Goal: Task Accomplishment & Management: Use online tool/utility

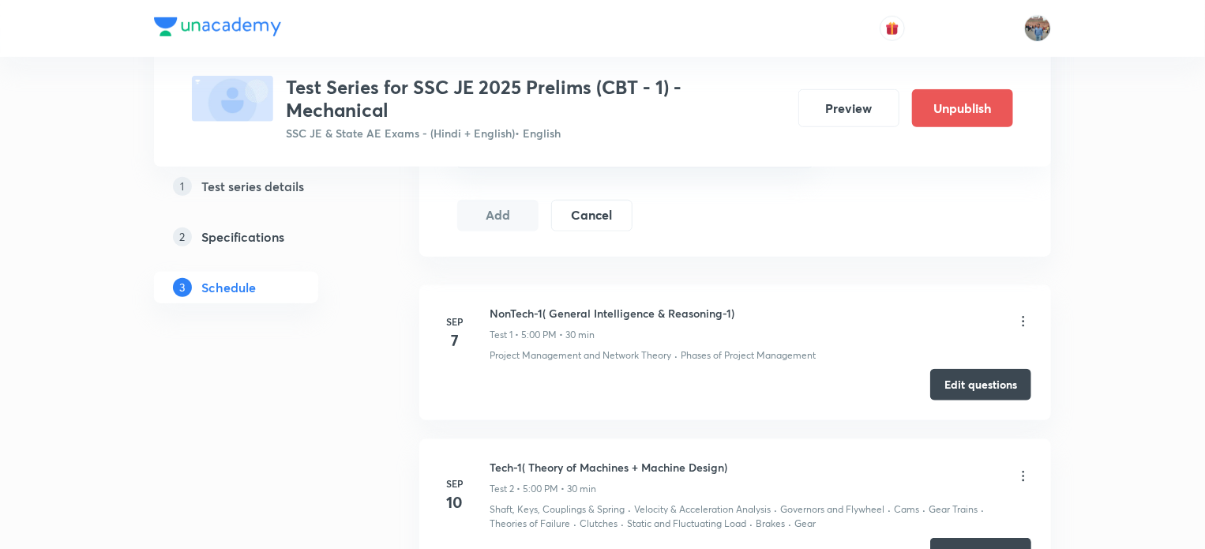
scroll to position [1088, 0]
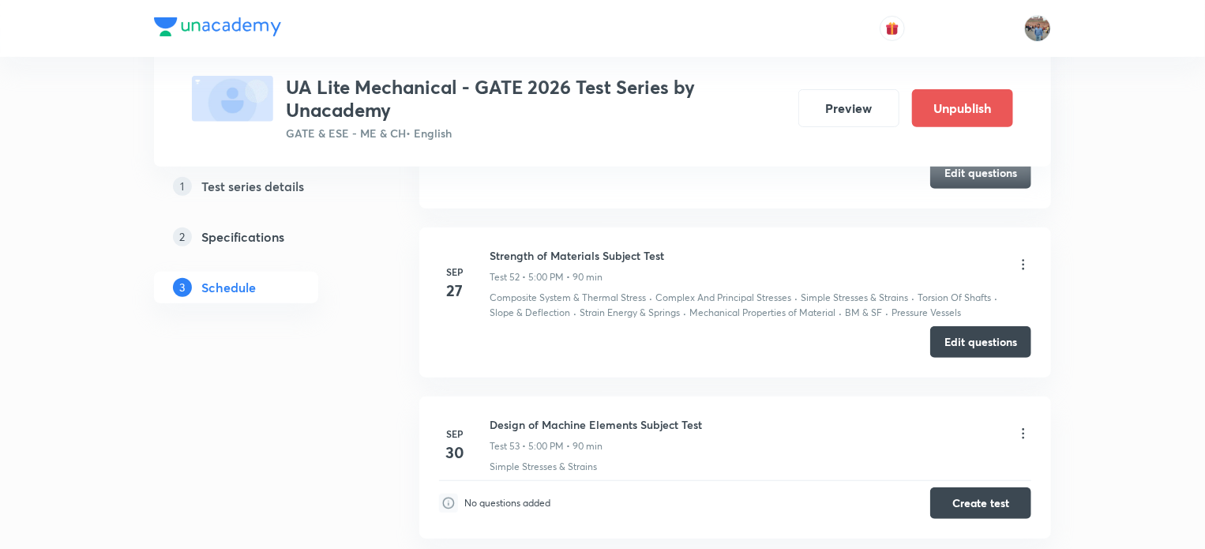
scroll to position [9376, 0]
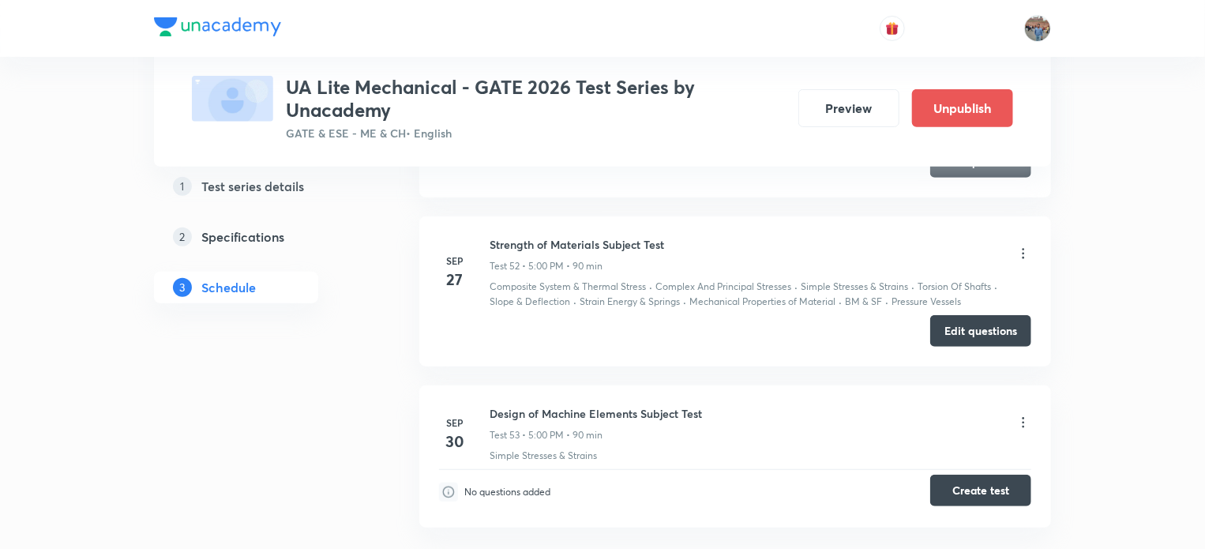
click at [987, 474] on button "Create test" at bounding box center [980, 490] width 101 height 32
click at [1024, 414] on icon at bounding box center [1023, 422] width 16 height 16
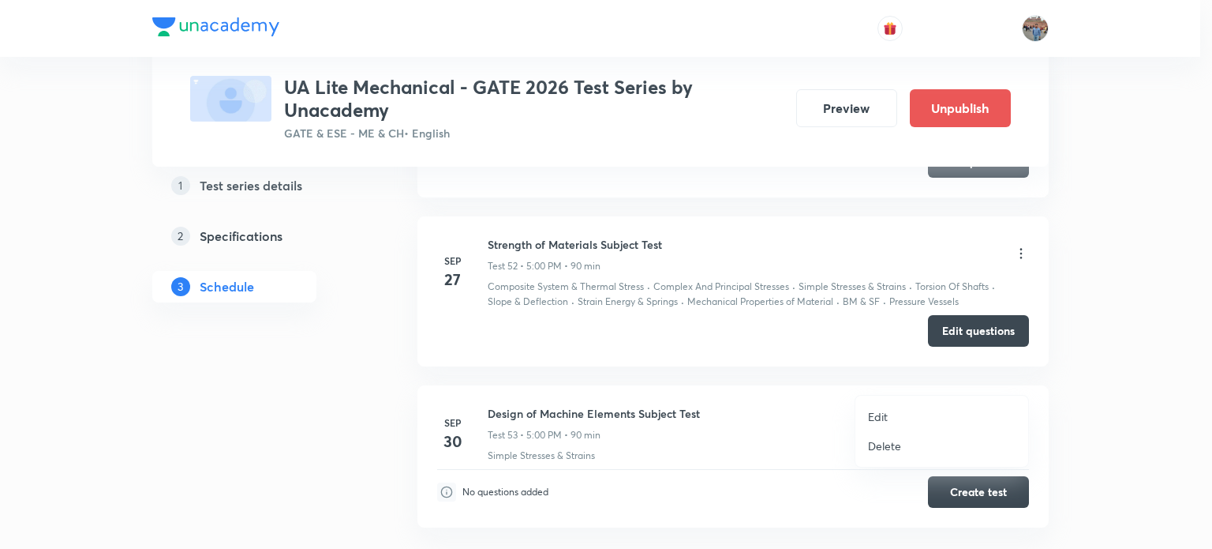
click at [886, 448] on p "Delete" at bounding box center [884, 445] width 33 height 17
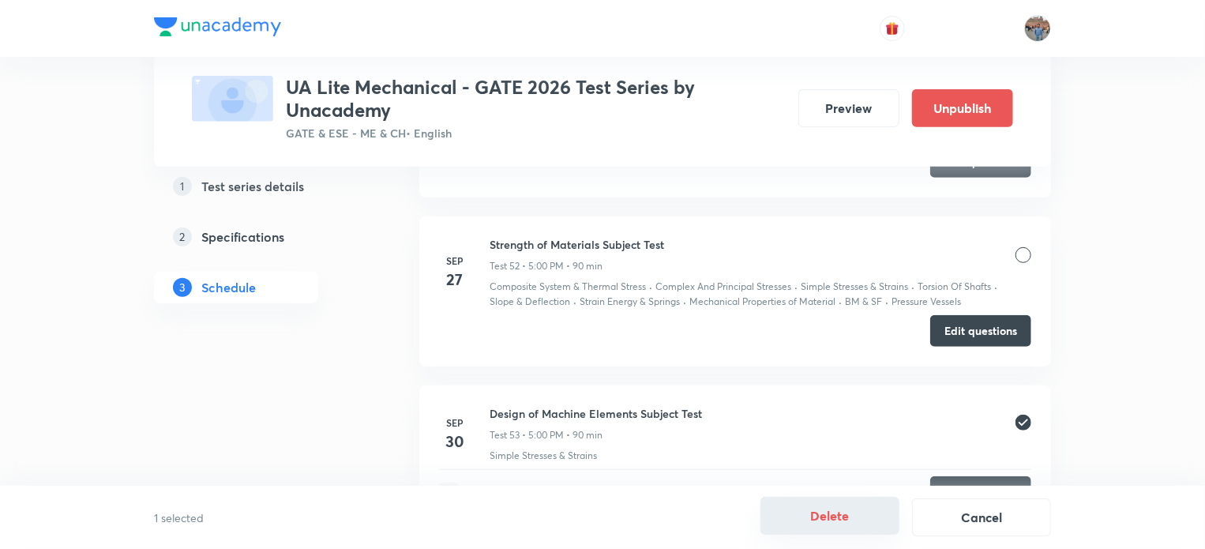
click at [839, 519] on button "Delete" at bounding box center [829, 515] width 139 height 38
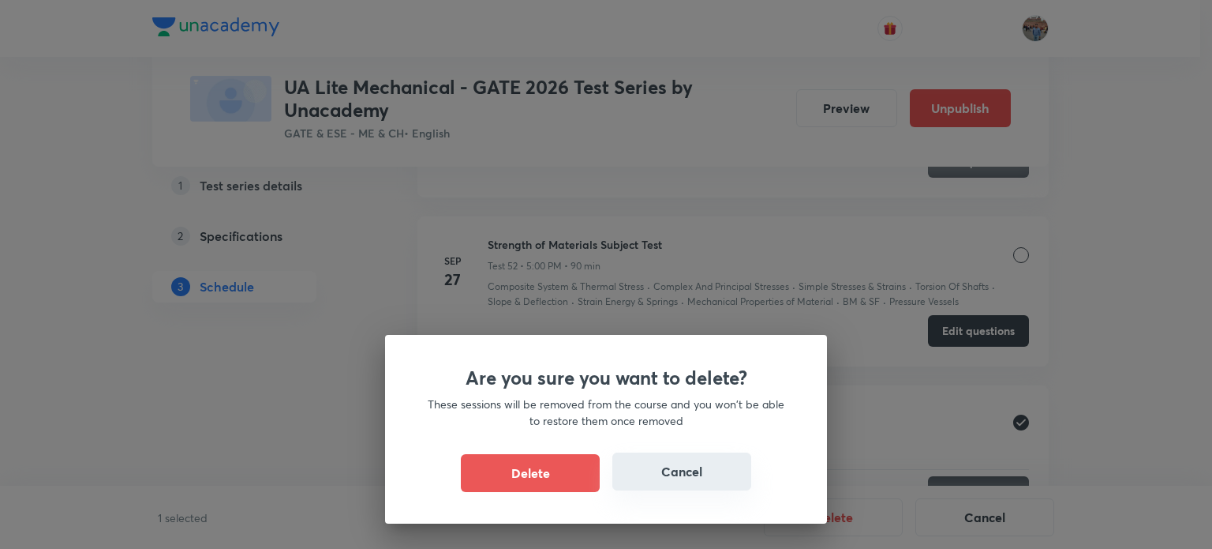
drag, startPoint x: 530, startPoint y: 476, endPoint x: 627, endPoint y: 470, distance: 96.5
click at [530, 476] on button "Delete" at bounding box center [530, 473] width 139 height 38
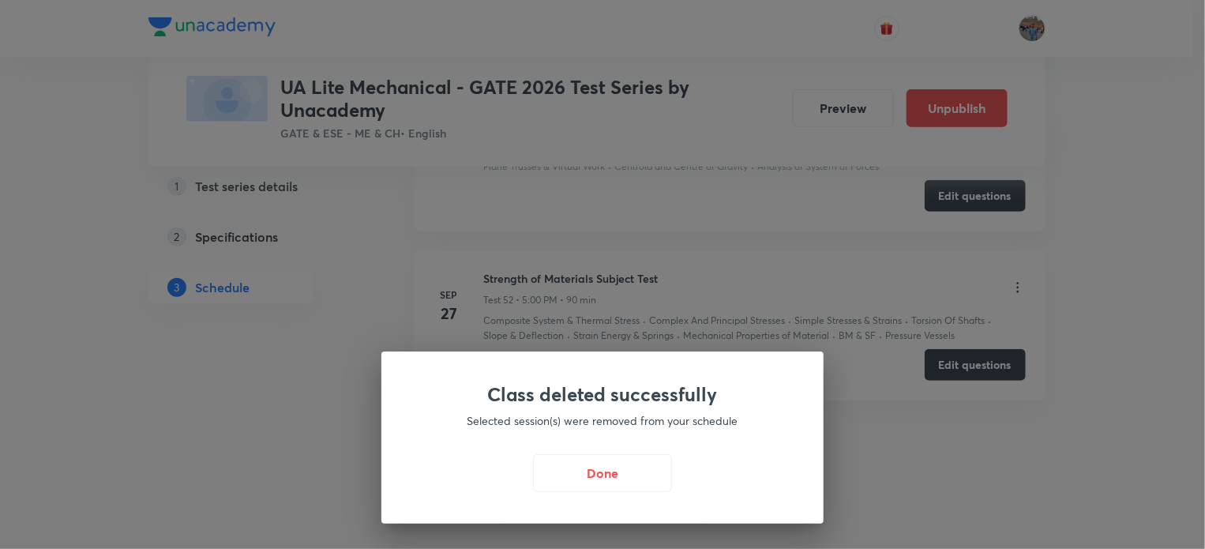
scroll to position [9295, 0]
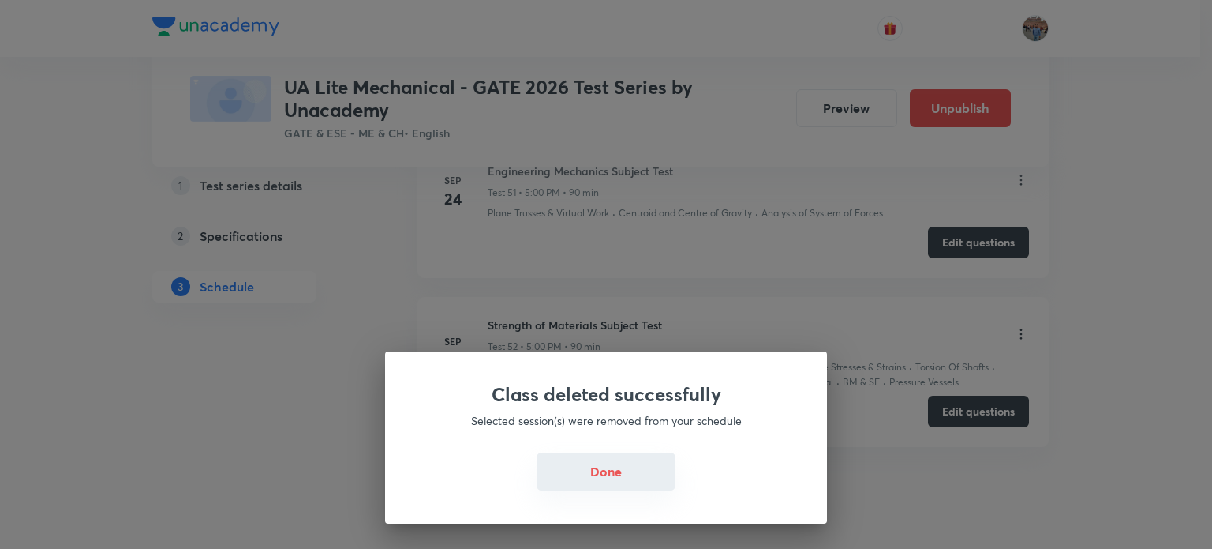
click at [607, 472] on button "Done" at bounding box center [606, 471] width 139 height 38
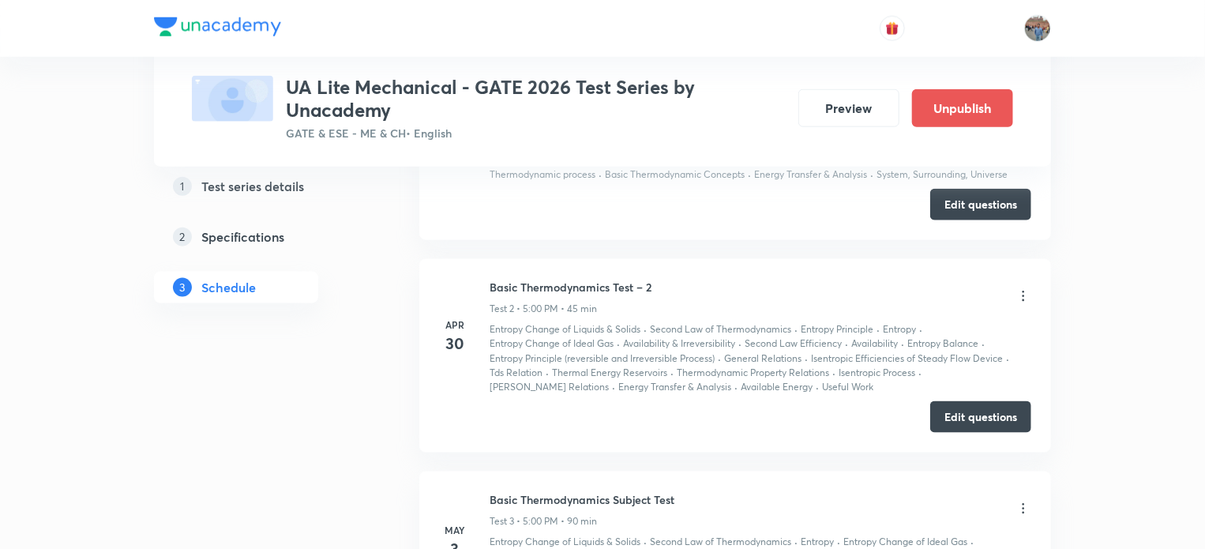
scroll to position [0, 0]
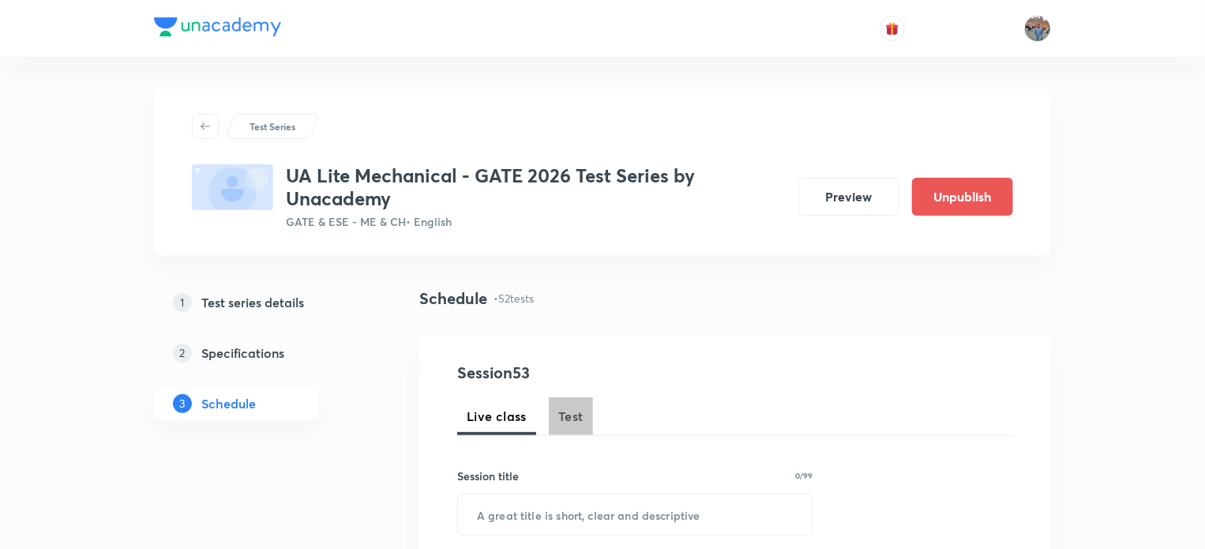
click at [571, 416] on span "Test" at bounding box center [570, 416] width 25 height 19
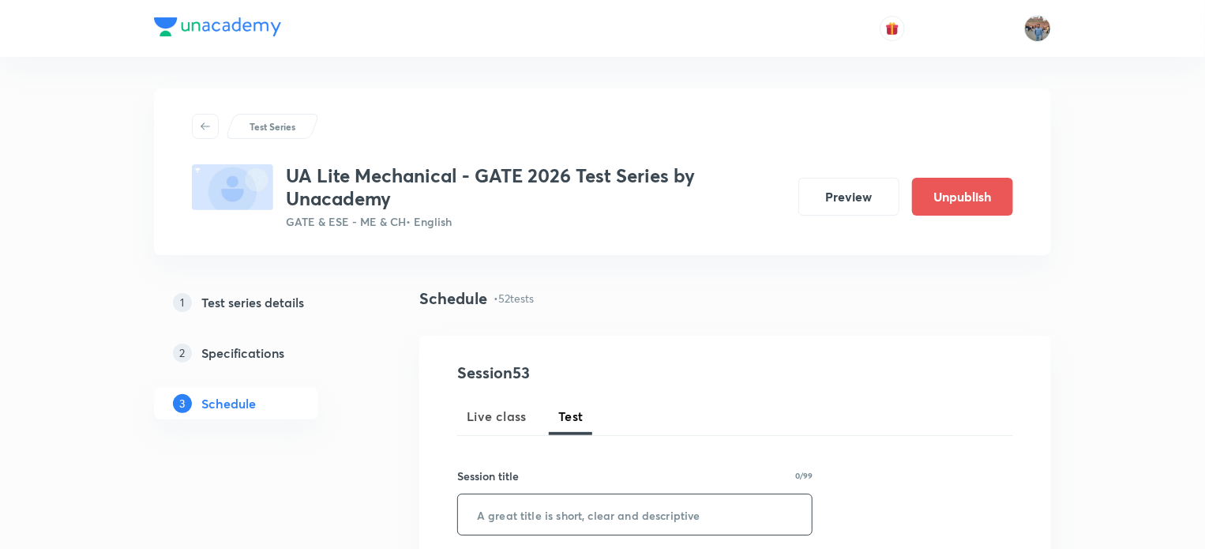
click at [620, 511] on input "text" at bounding box center [635, 514] width 354 height 40
click at [534, 519] on input "text" at bounding box center [635, 514] width 354 height 40
paste input "Subject Test: Design of Machine Elements"
click at [553, 513] on input "Subject Test: Design of Machine Elements" at bounding box center [635, 514] width 354 height 40
drag, startPoint x: 550, startPoint y: 515, endPoint x: 473, endPoint y: 515, distance: 77.4
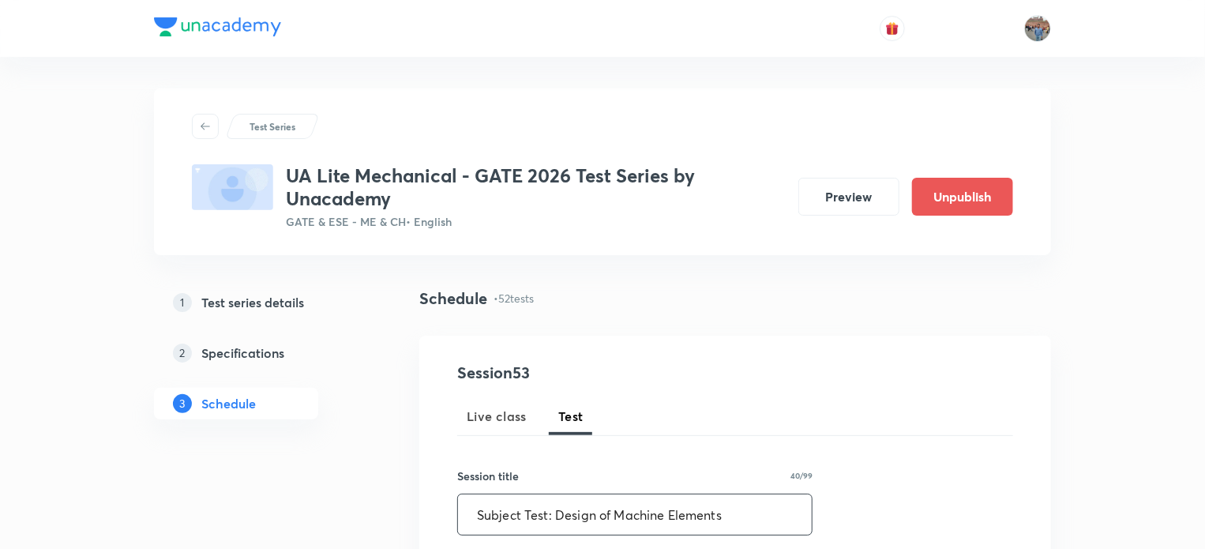
click at [473, 515] on input "Subject Test: Design of Machine Elements" at bounding box center [635, 514] width 354 height 40
click at [665, 516] on input "Design of Machine Elements" at bounding box center [635, 514] width 354 height 40
paste input "Subject Test:"
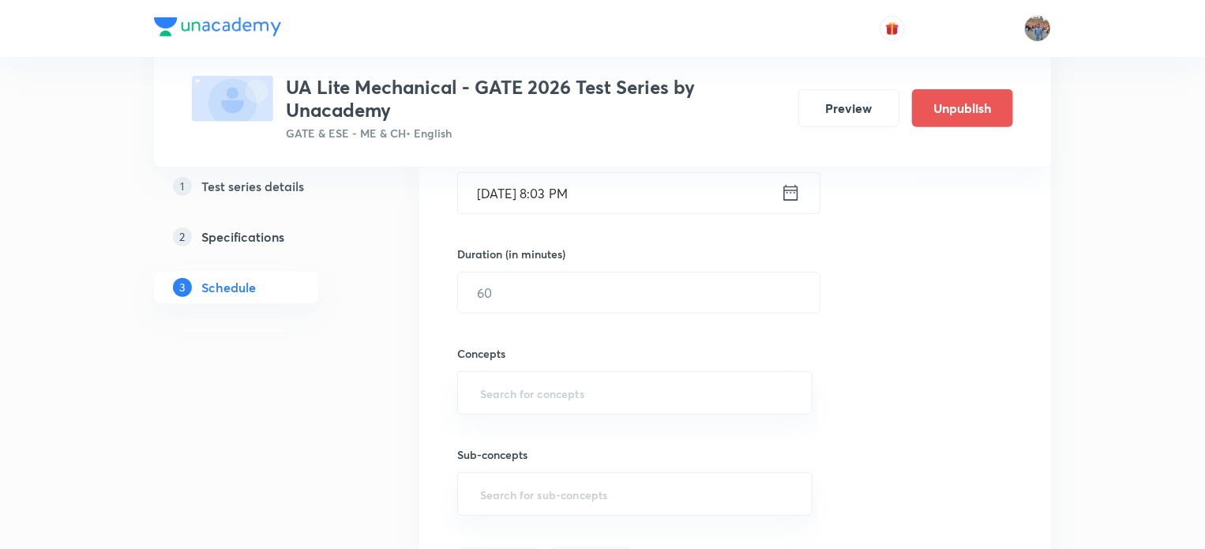
type input "Design of Machine Elements Subject Test"
click at [791, 195] on icon at bounding box center [791, 193] width 20 height 22
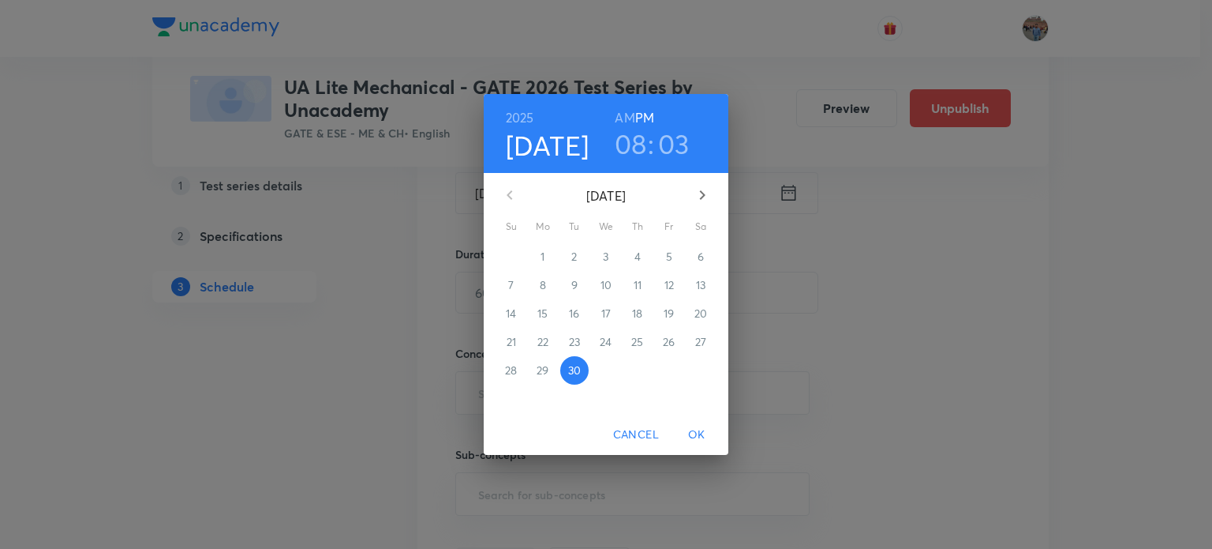
click at [697, 198] on icon "button" at bounding box center [702, 194] width 19 height 19
click at [608, 258] on p "1" at bounding box center [606, 257] width 4 height 16
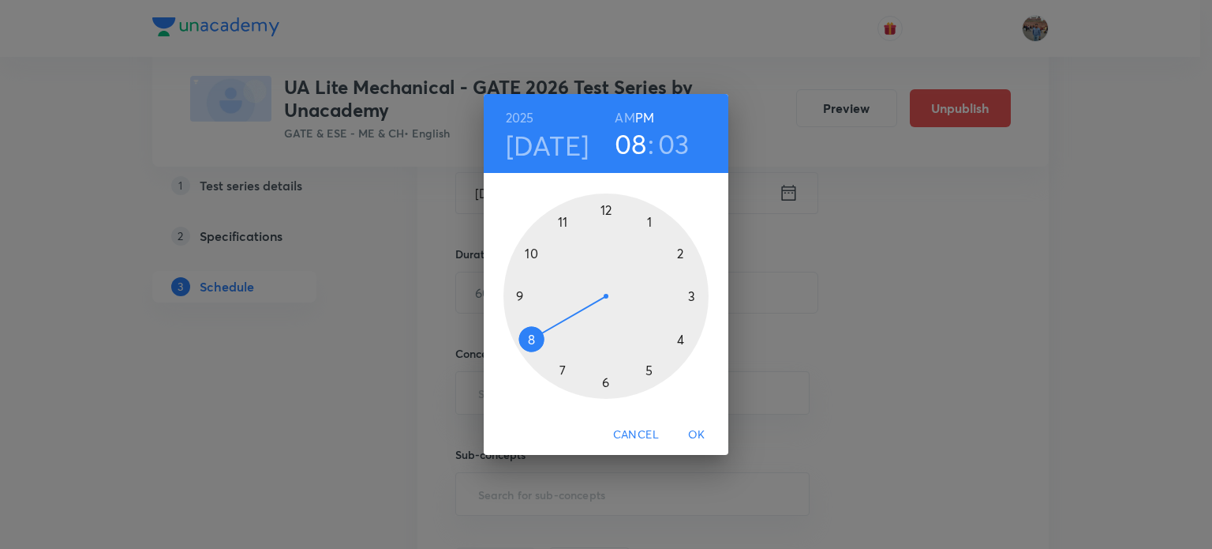
click at [643, 372] on div at bounding box center [606, 295] width 205 height 205
click at [598, 214] on div at bounding box center [606, 295] width 205 height 205
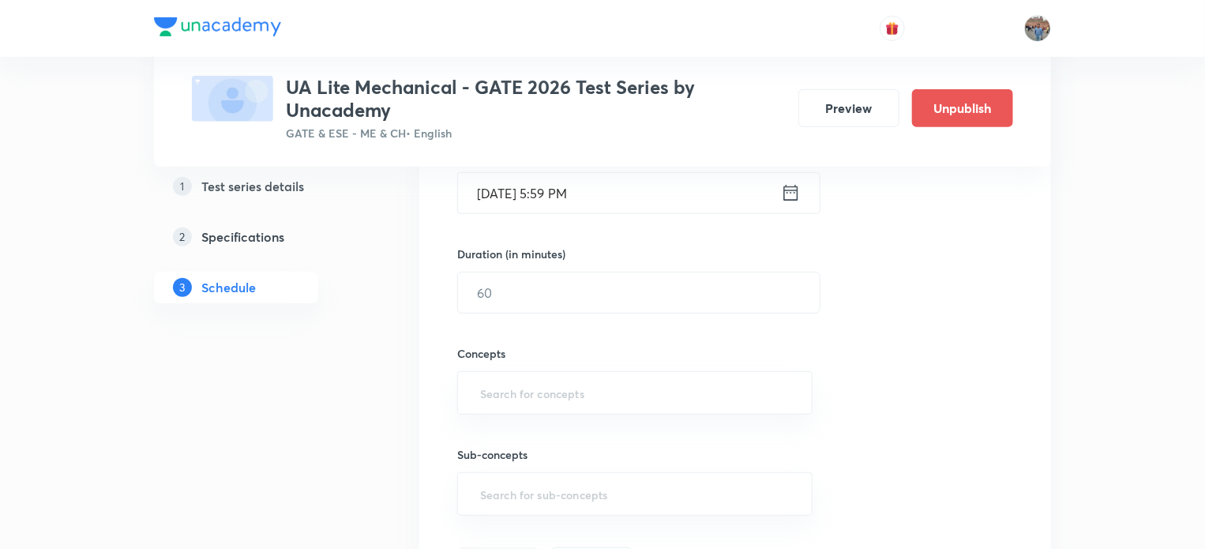
click at [786, 196] on icon at bounding box center [791, 193] width 20 height 22
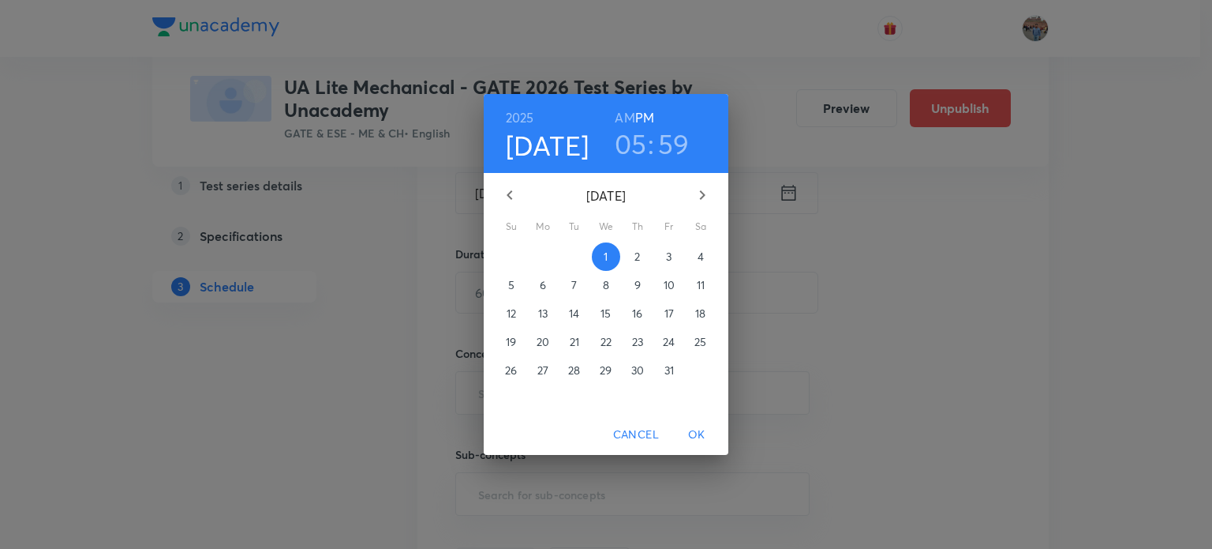
click at [673, 152] on h3 "59" at bounding box center [674, 143] width 32 height 33
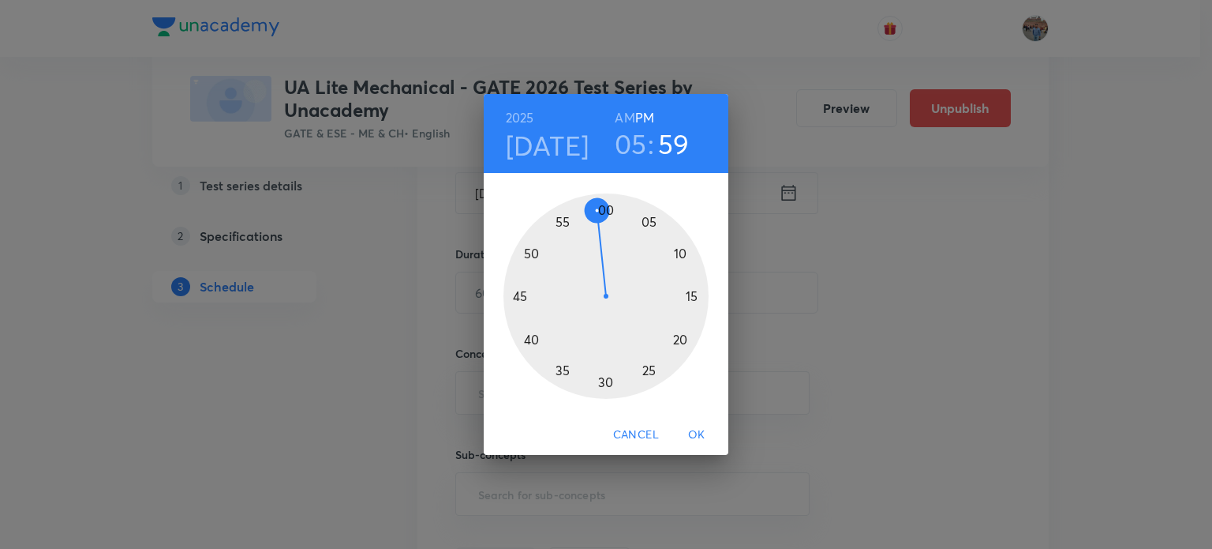
click at [597, 212] on div at bounding box center [606, 295] width 205 height 205
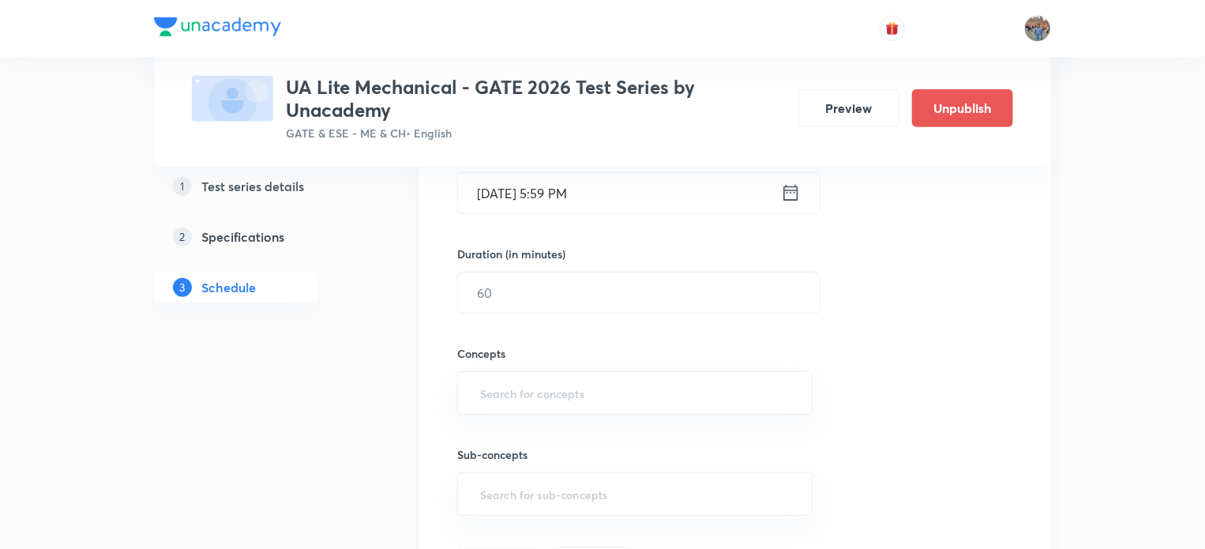
click at [793, 195] on icon at bounding box center [791, 193] width 20 height 22
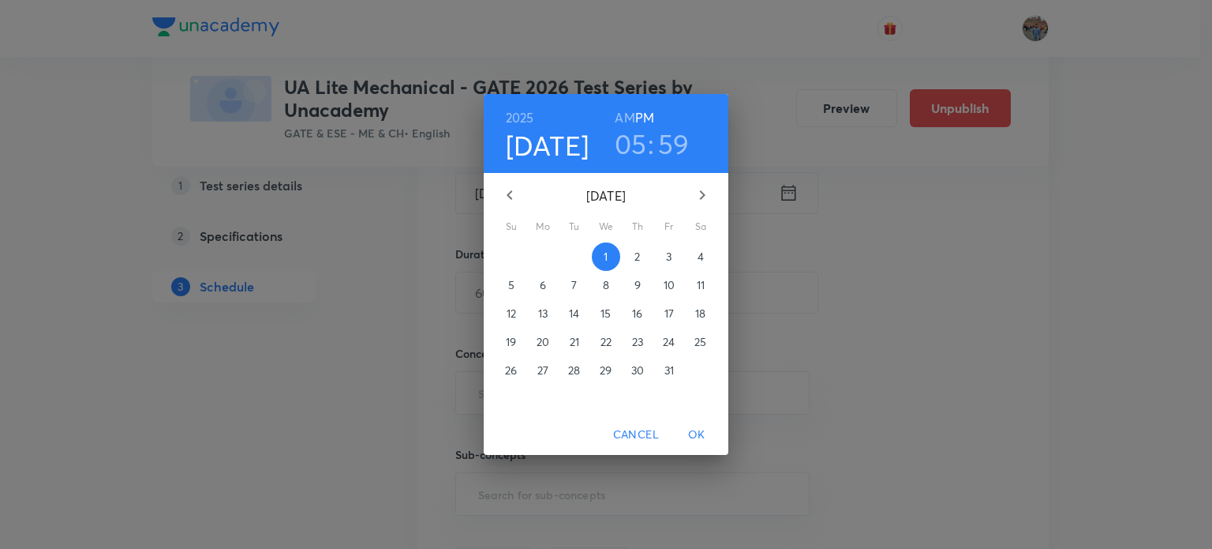
click at [673, 144] on h3 "59" at bounding box center [674, 143] width 32 height 33
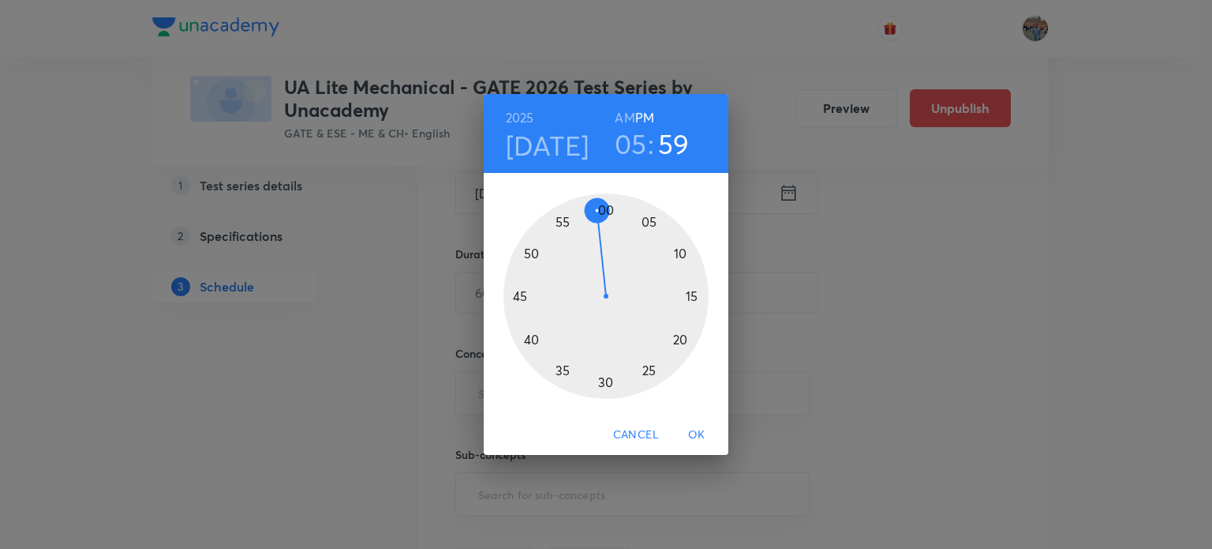
click at [604, 209] on div at bounding box center [606, 295] width 205 height 205
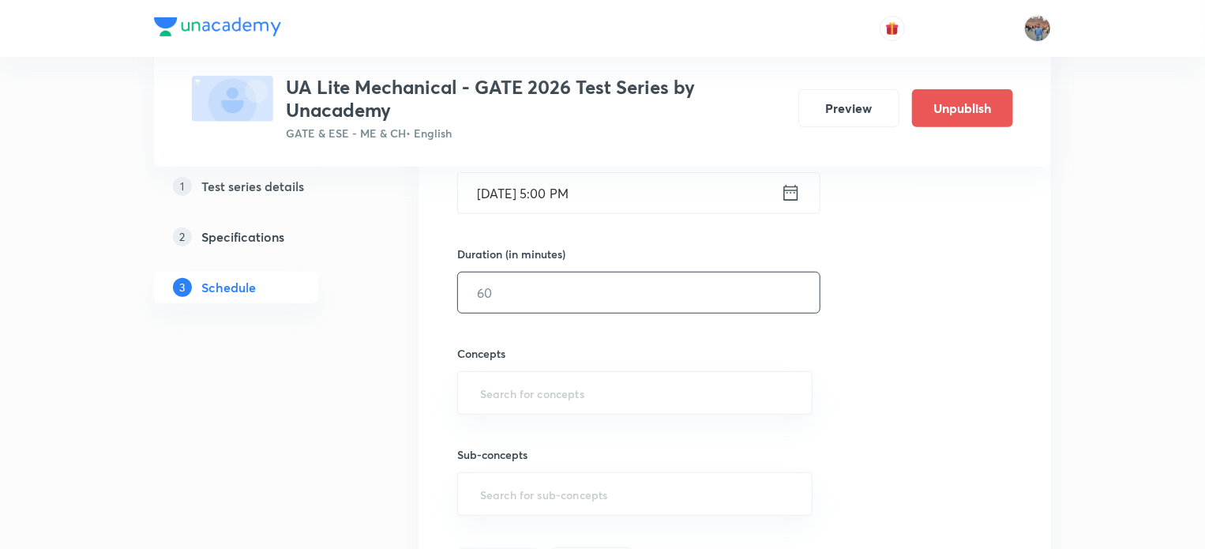
click at [540, 294] on input "text" at bounding box center [639, 292] width 362 height 40
type input "90"
click at [547, 386] on input "text" at bounding box center [635, 392] width 316 height 29
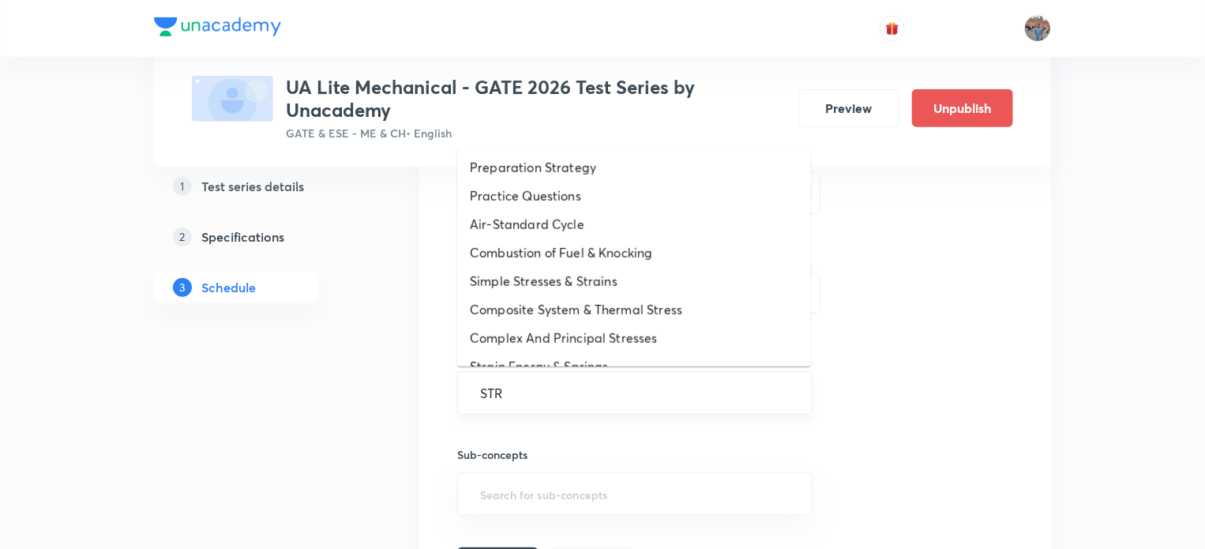
type input "STRE"
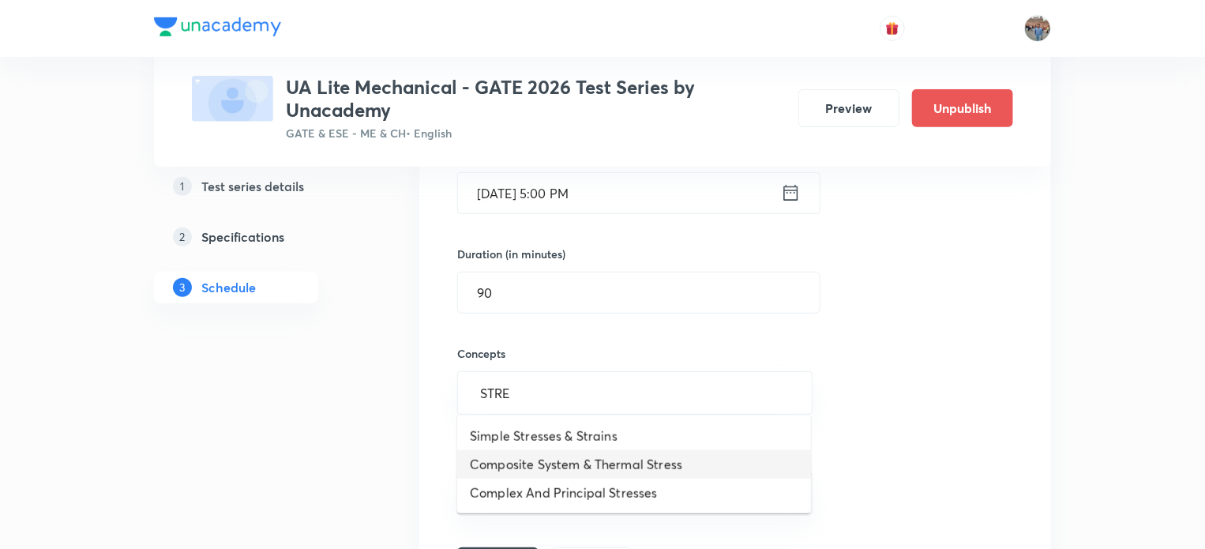
click at [567, 466] on li "Composite System & Thermal Stress" at bounding box center [634, 464] width 354 height 28
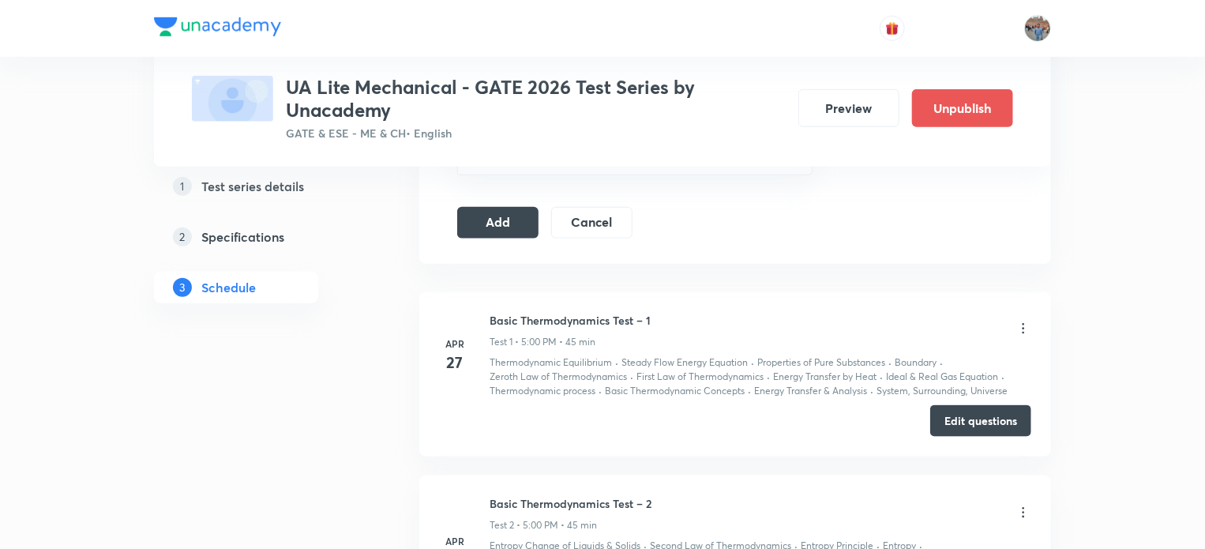
scroll to position [744, 0]
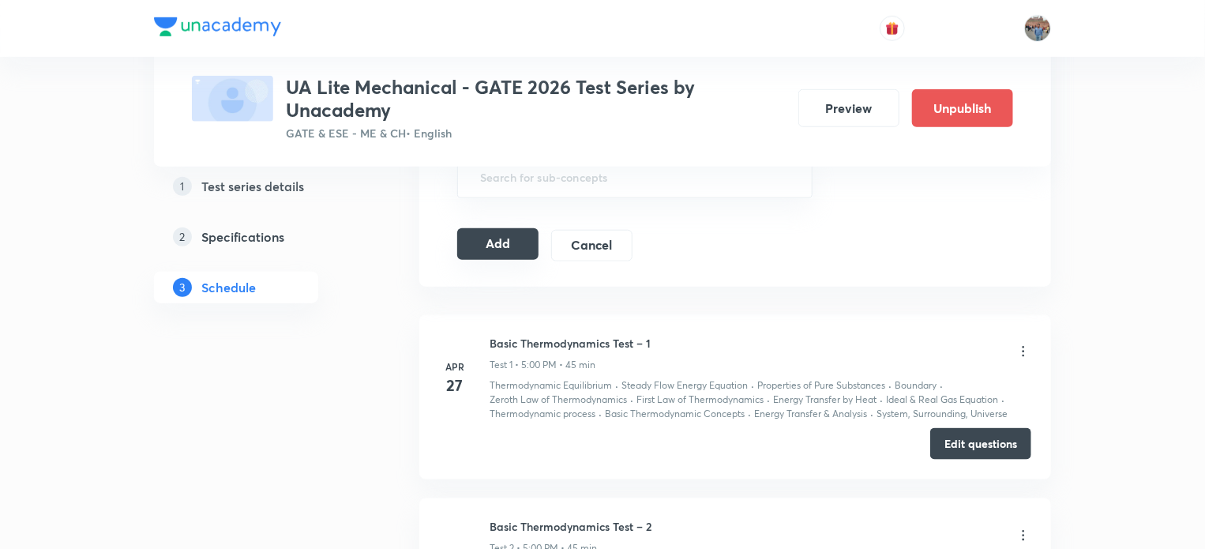
click at [518, 243] on button "Add" at bounding box center [497, 244] width 81 height 32
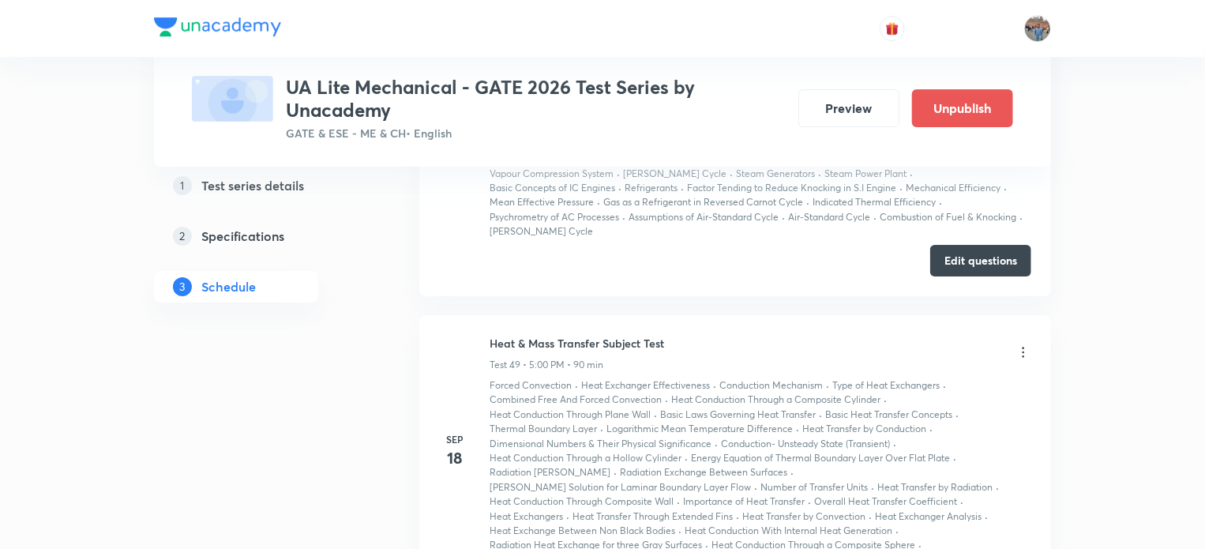
scroll to position [9402, 0]
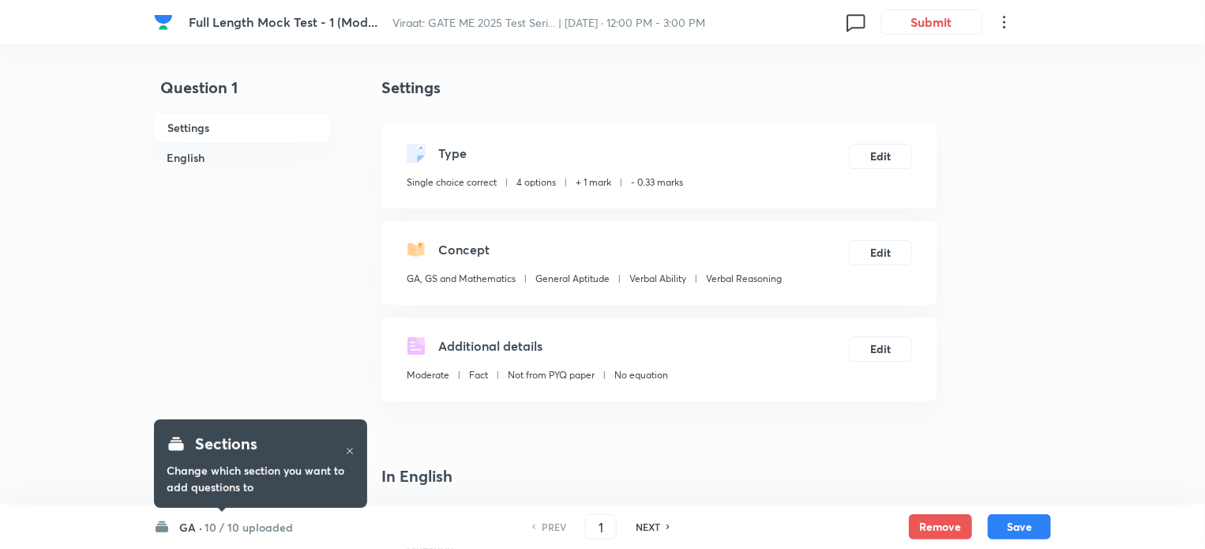
checkbox input "true"
click at [925, 28] on button "Submit" at bounding box center [931, 20] width 101 height 25
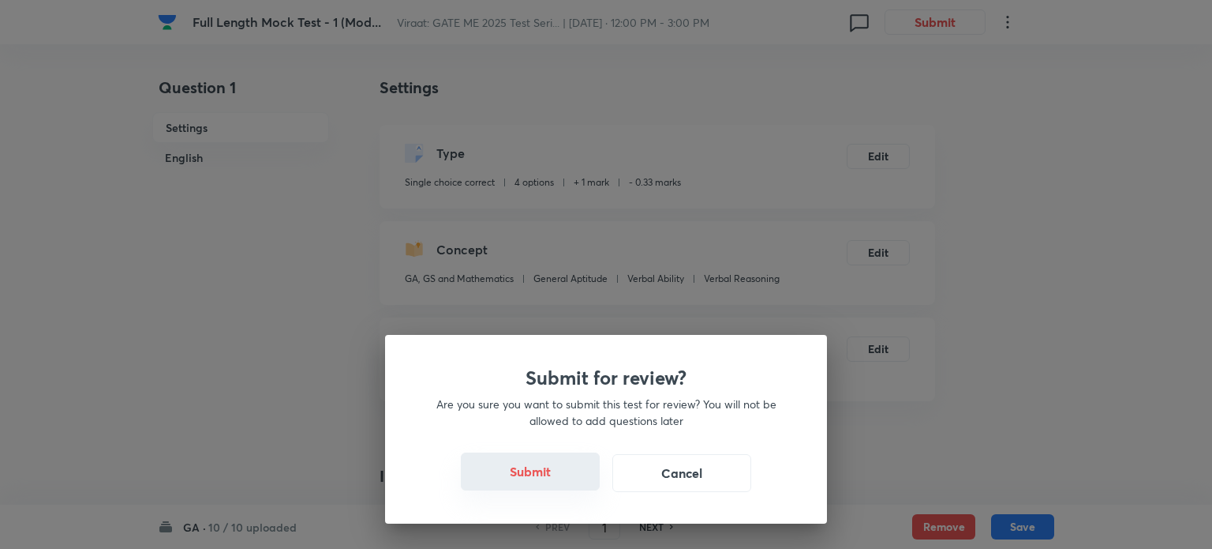
click at [515, 455] on button "Submit" at bounding box center [530, 471] width 139 height 38
click at [516, 466] on button "Submit" at bounding box center [530, 471] width 139 height 38
click at [542, 485] on button "Submit" at bounding box center [530, 471] width 139 height 38
click at [525, 479] on button "Submit" at bounding box center [530, 471] width 139 height 38
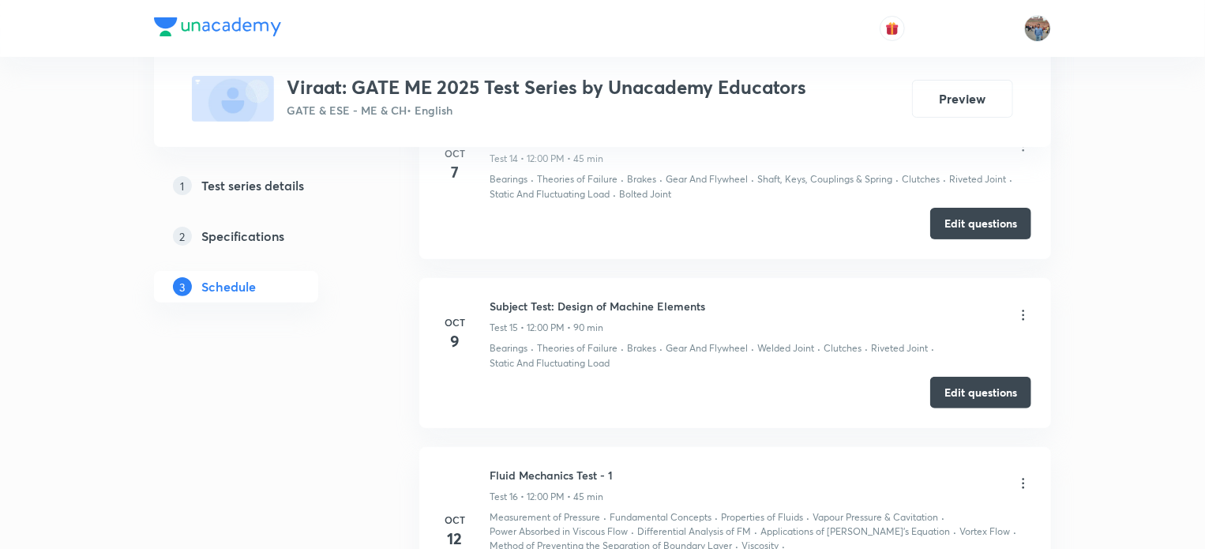
scroll to position [3119, 0]
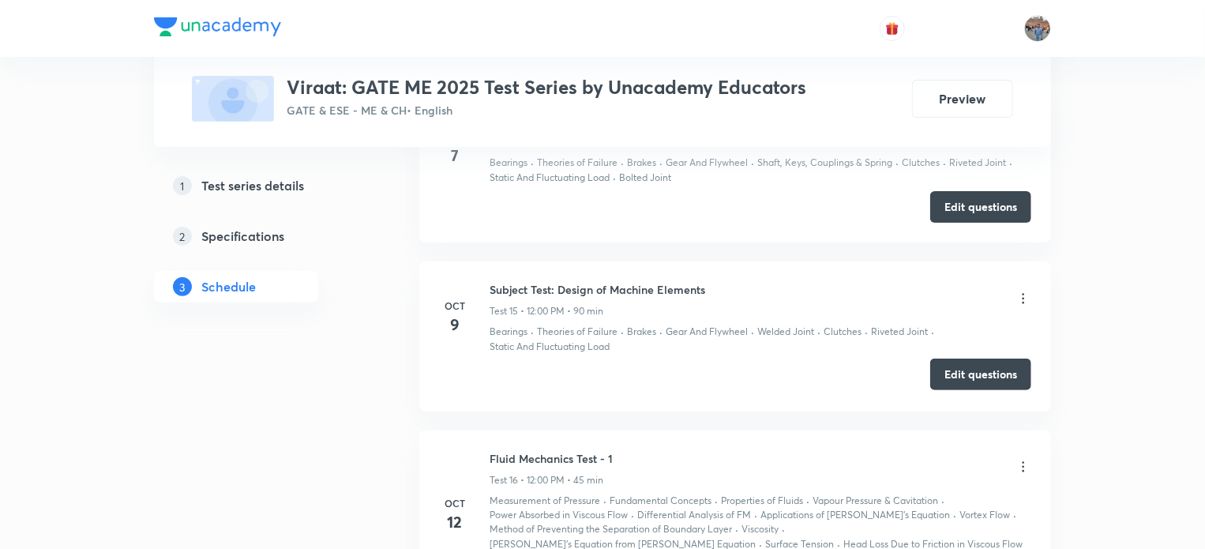
click at [956, 362] on button "Edit questions" at bounding box center [980, 374] width 101 height 32
drag, startPoint x: 705, startPoint y: 268, endPoint x: 479, endPoint y: 249, distance: 226.5
click at [479, 261] on li "Oct 9 Subject Test: Design of Machine Elements Test 15 • 12:00 PM • 90 min Bear…" at bounding box center [734, 335] width 631 height 149
copy h6 "Subject Test: Design of Machine Elements"
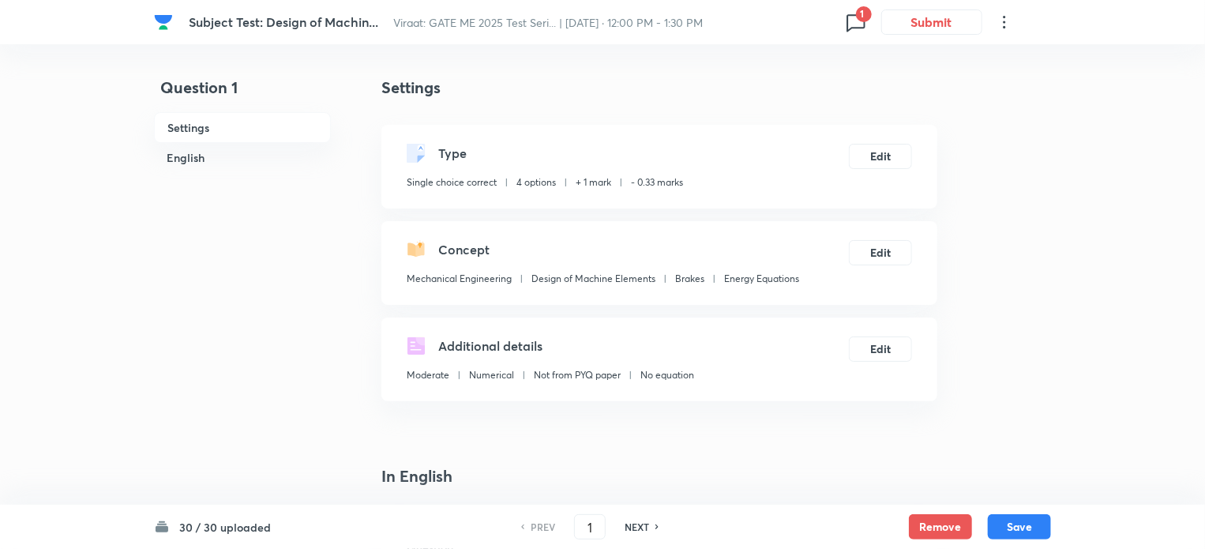
checkbox input "true"
click at [859, 9] on span "1" at bounding box center [864, 14] width 16 height 16
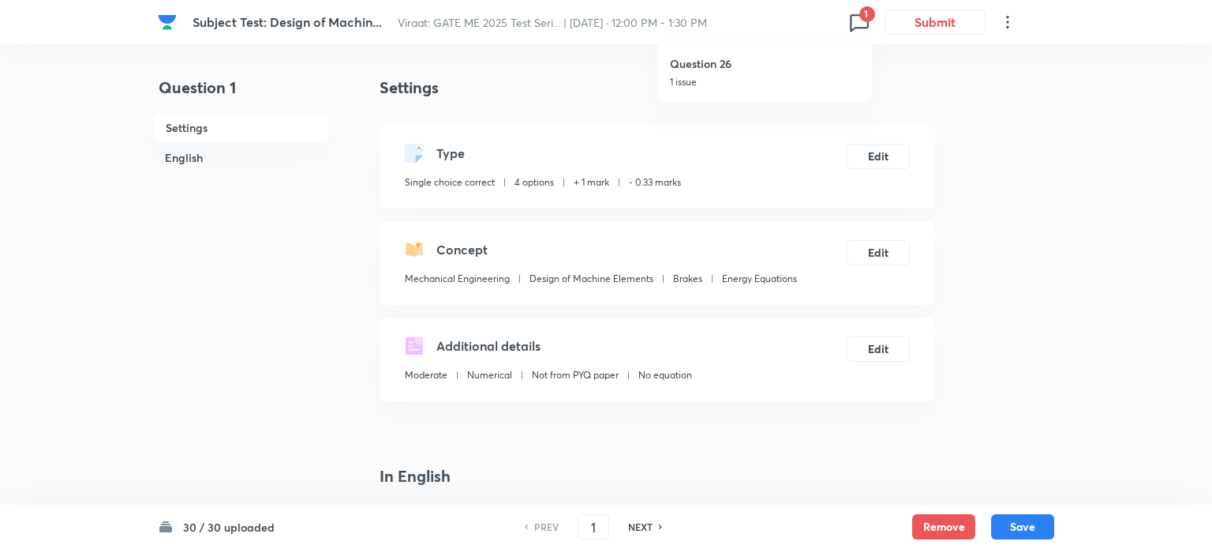
click at [680, 64] on h6 "Question 26" at bounding box center [764, 63] width 189 height 17
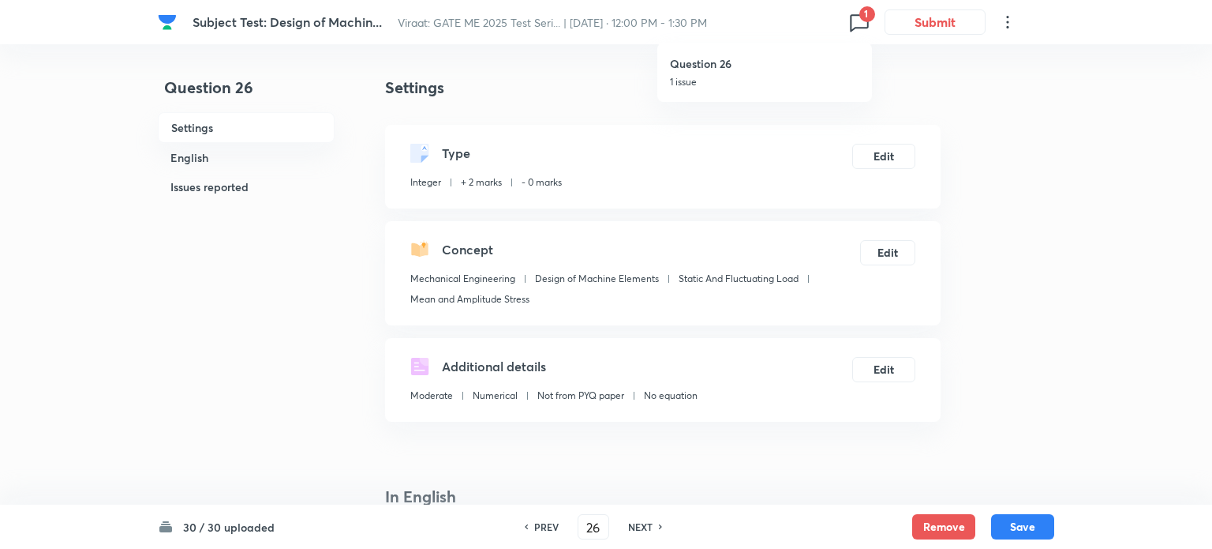
type input "26"
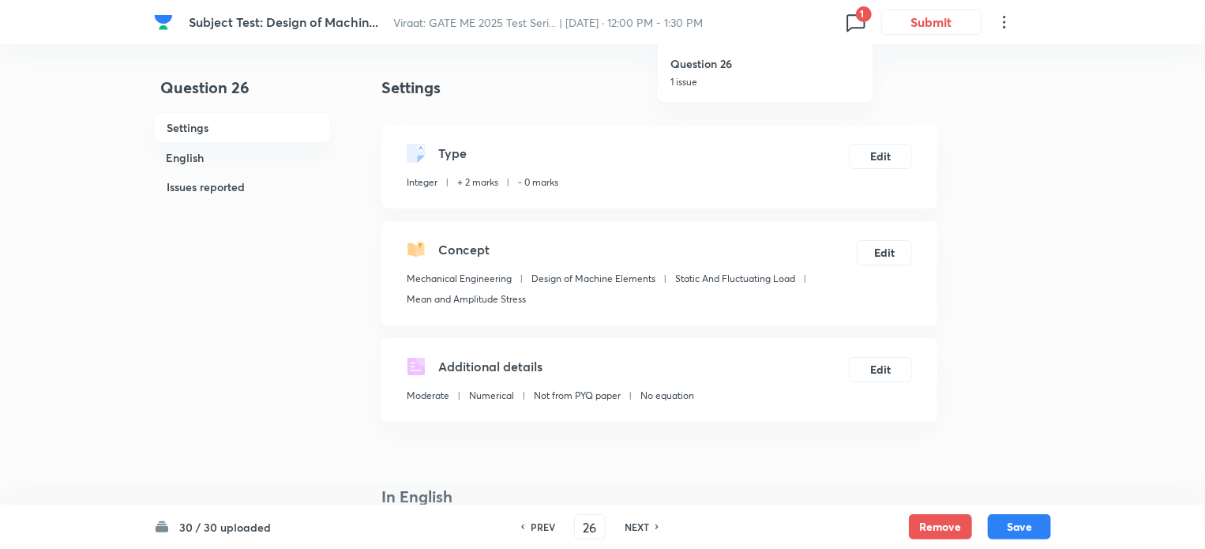
checkbox input "true"
type input "31.62"
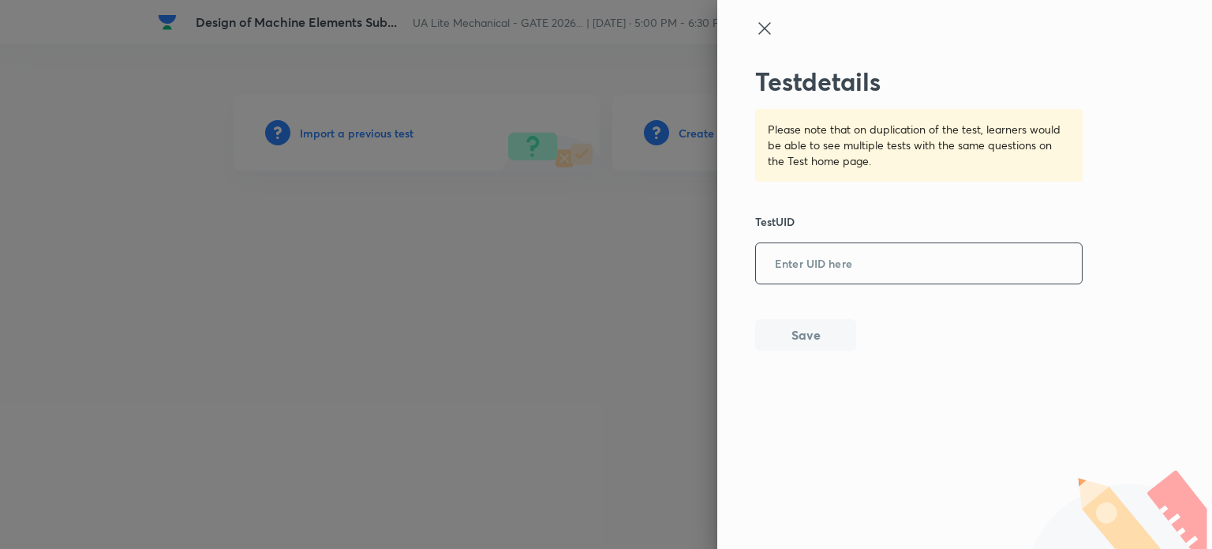
click at [864, 272] on input "text" at bounding box center [919, 264] width 326 height 39
click at [761, 23] on icon at bounding box center [764, 28] width 19 height 19
type input "Subject Test:"
drag, startPoint x: 834, startPoint y: 269, endPoint x: 772, endPoint y: 264, distance: 61.7
click at [772, 264] on input "Subject Test:" at bounding box center [919, 264] width 326 height 39
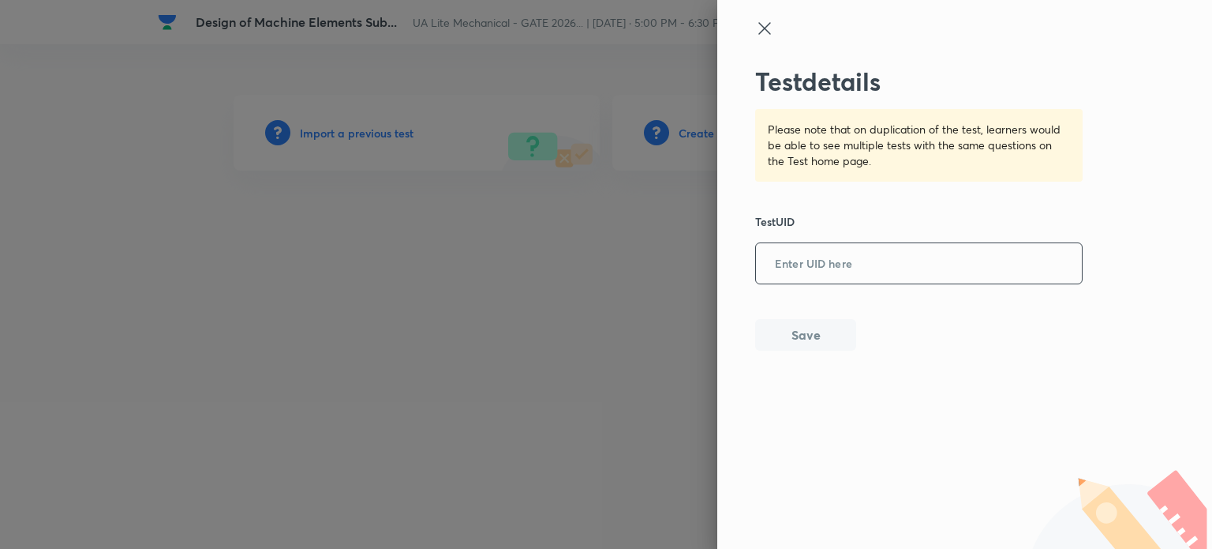
click at [796, 266] on input "text" at bounding box center [919, 264] width 326 height 39
paste input "IAUEEODS84"
type input "IAUEEODS84"
click at [813, 337] on button "Save" at bounding box center [805, 333] width 101 height 32
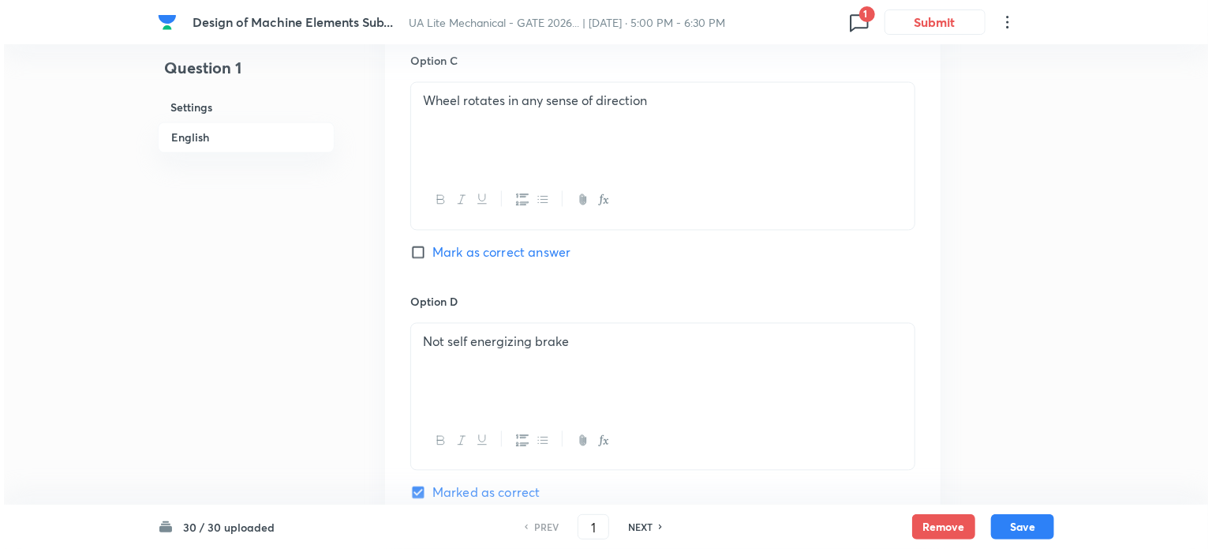
scroll to position [1860, 0]
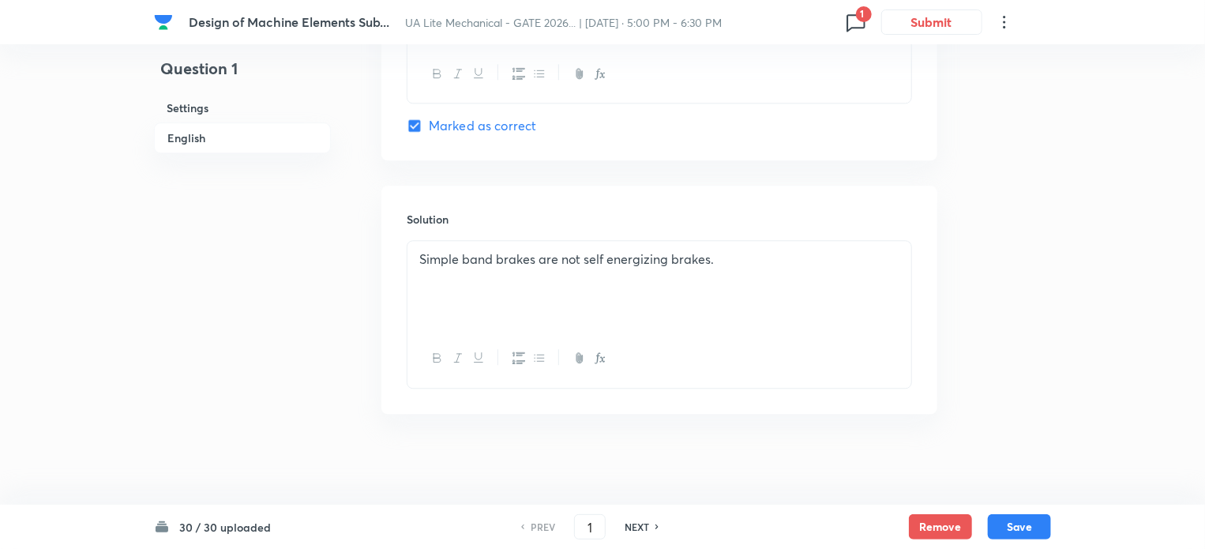
click at [858, 15] on span "1" at bounding box center [864, 14] width 16 height 16
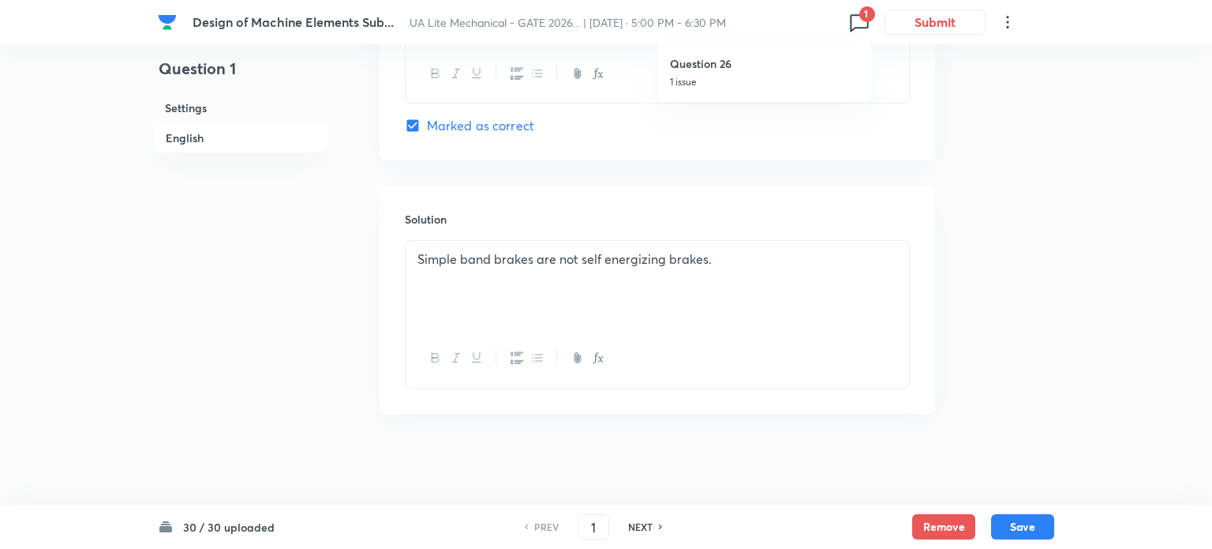
click at [856, 14] on div at bounding box center [606, 274] width 1212 height 549
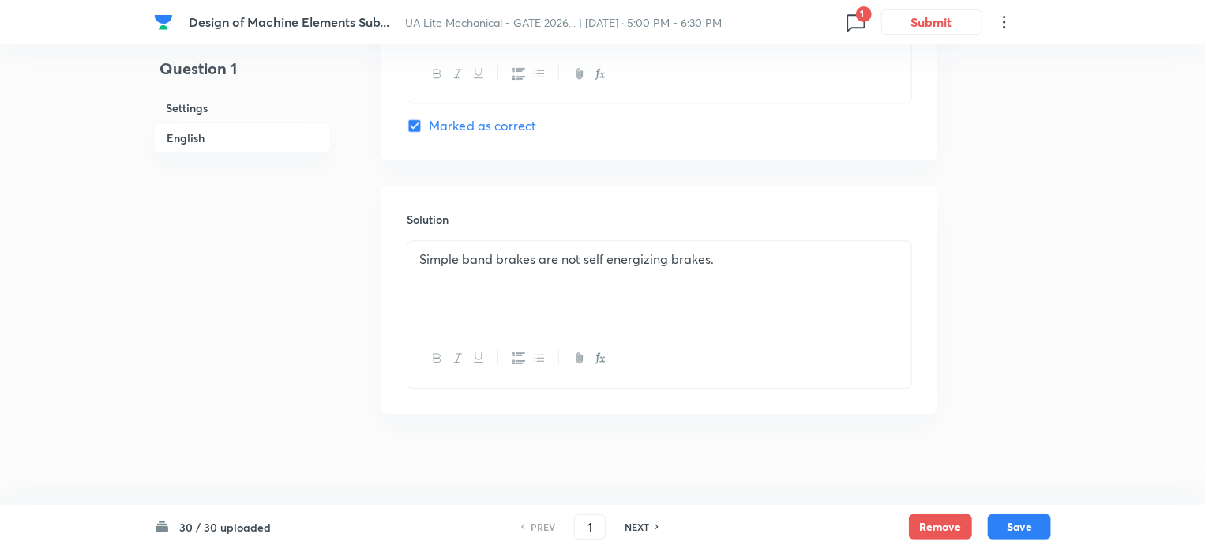
click at [856, 14] on span "1" at bounding box center [864, 14] width 16 height 16
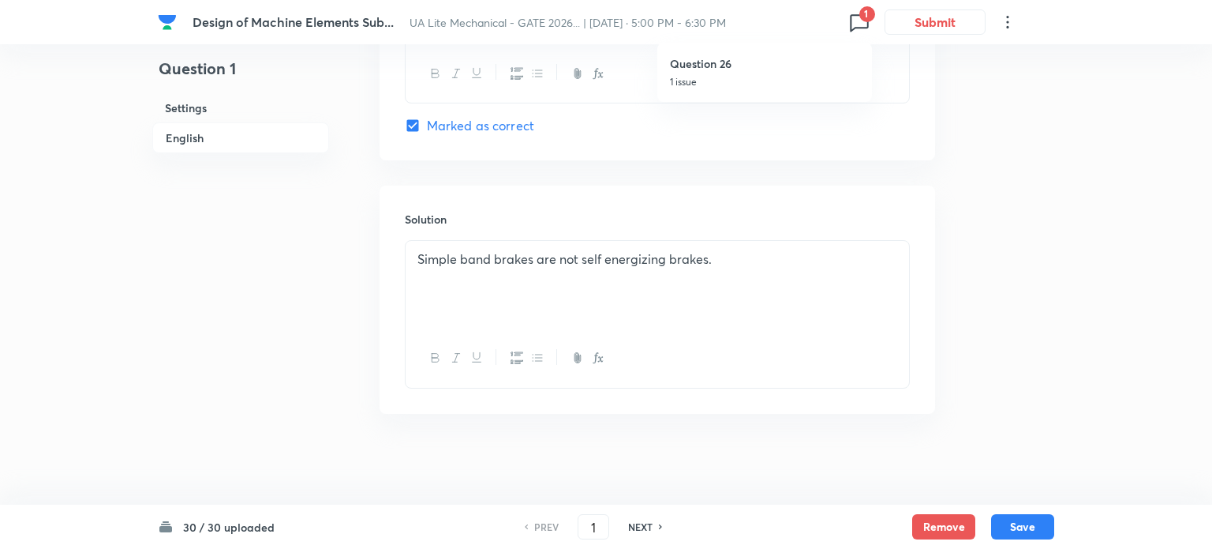
click at [700, 66] on h6 "Question 26" at bounding box center [764, 63] width 189 height 17
type input "26"
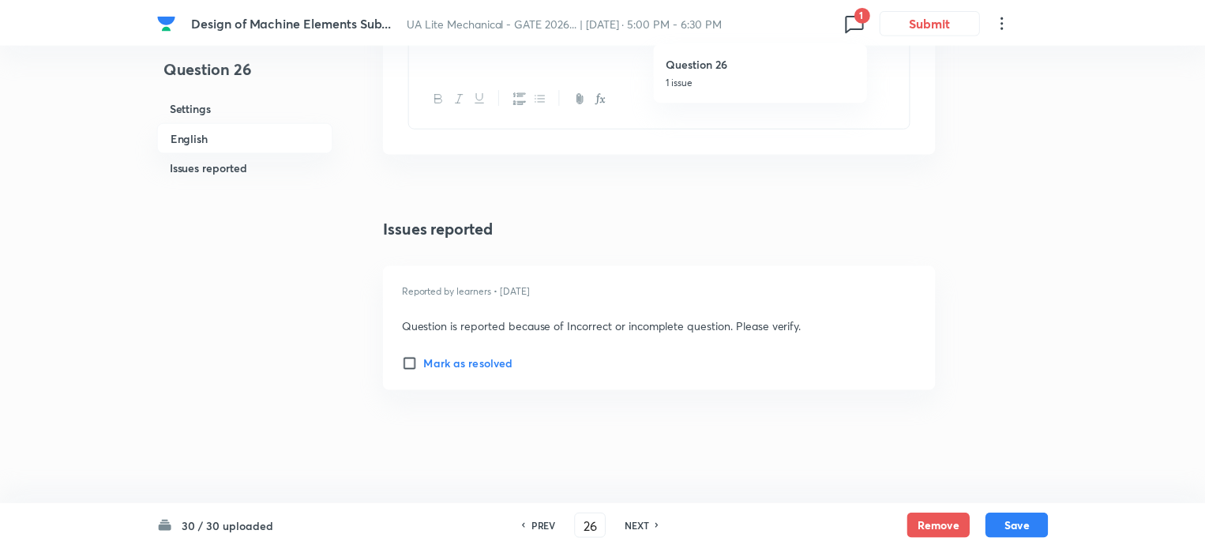
scroll to position [1617, 0]
checkbox input "true"
type input "31.62"
type input "30"
type input "35"
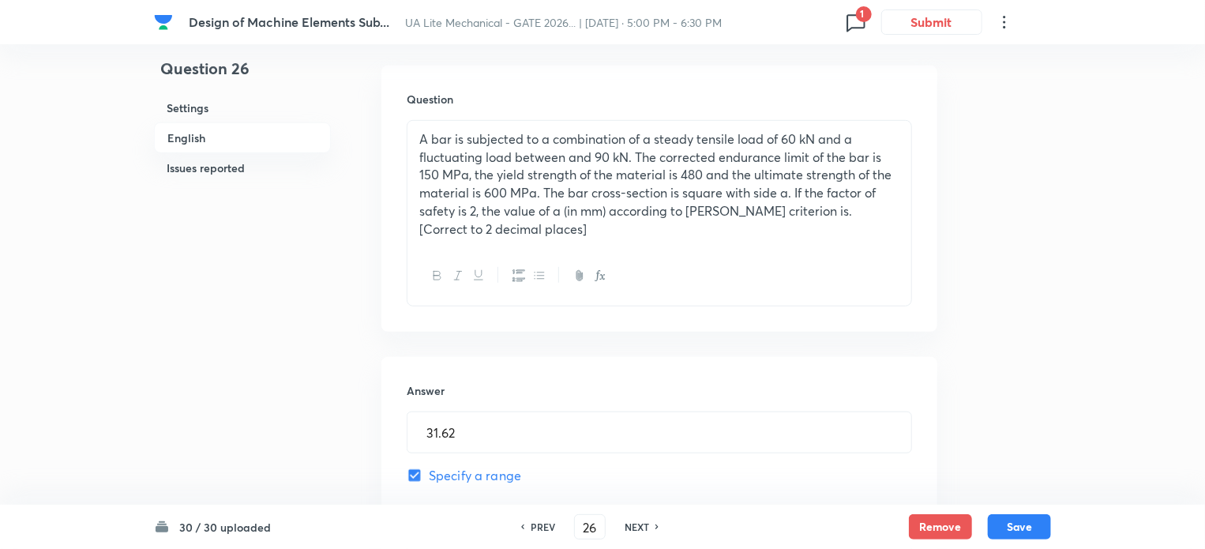
scroll to position [516, 0]
